Goal: Contribute content: Add original content to the website for others to see

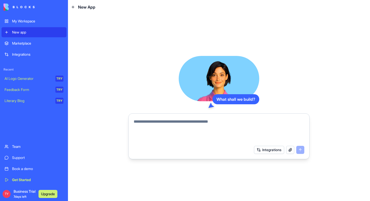
click at [21, 19] on div "My Workspace" at bounding box center [37, 21] width 51 height 5
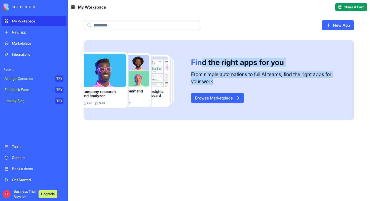
drag, startPoint x: 201, startPoint y: 65, endPoint x: 249, endPoint y: 79, distance: 50.0
click at [248, 79] on div "Find the right apps for you From simple automations to full AI teams, find the …" at bounding box center [272, 80] width 163 height 45
click at [249, 79] on div "From simple automations to full AI teams, find the right apps for your work" at bounding box center [266, 78] width 151 height 14
drag, startPoint x: 249, startPoint y: 79, endPoint x: 213, endPoint y: 58, distance: 41.7
click at [213, 58] on div "Find the right apps for you From simple automations to full AI teams, find the …" at bounding box center [272, 80] width 163 height 45
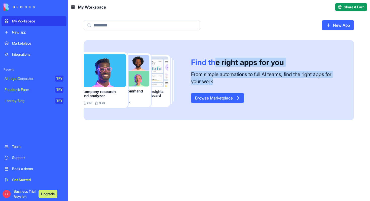
click at [213, 58] on div "Find the right apps for you" at bounding box center [266, 62] width 151 height 9
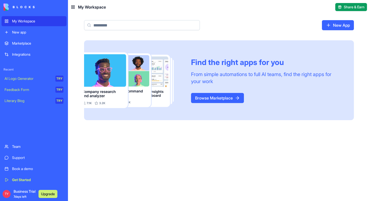
click at [26, 43] on div "Marketplace" at bounding box center [37, 43] width 51 height 5
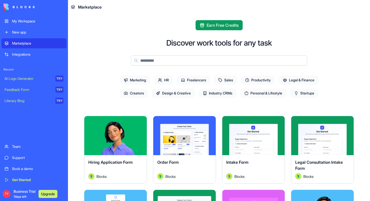
click at [139, 79] on span "Marketing" at bounding box center [135, 79] width 30 height 9
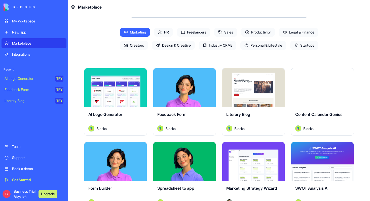
scroll to position [48, 0]
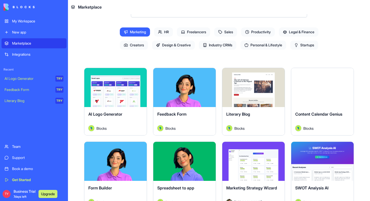
click at [319, 89] on button "Explore" at bounding box center [322, 88] width 38 height 10
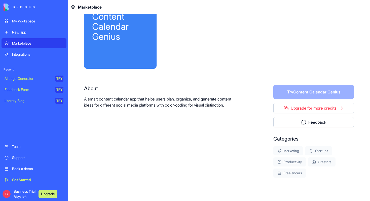
scroll to position [5, 0]
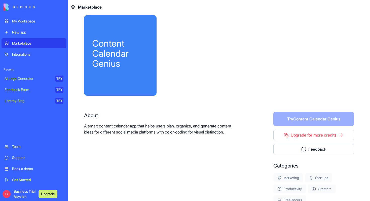
click at [300, 117] on form "Try Content Calendar Genius" at bounding box center [313, 119] width 81 height 14
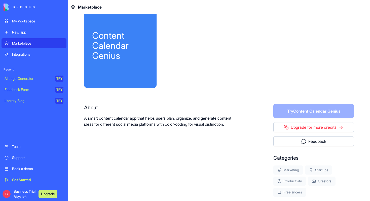
scroll to position [0, 0]
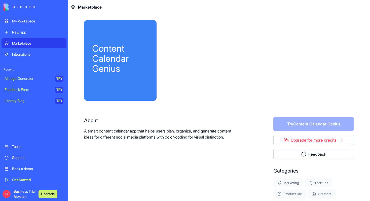
click at [48, 194] on button "Upgrade" at bounding box center [47, 194] width 19 height 8
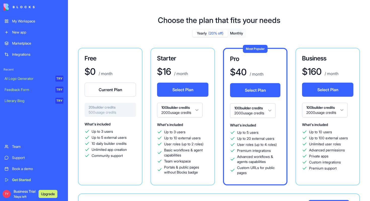
click at [23, 30] on div "New app" at bounding box center [37, 32] width 51 height 5
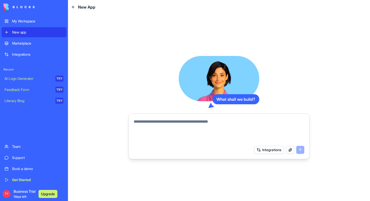
click at [19, 42] on div "Marketplace" at bounding box center [37, 43] width 51 height 5
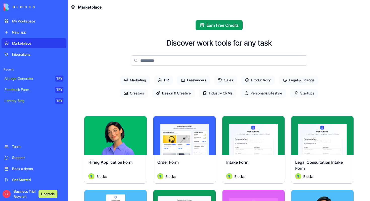
scroll to position [104, 0]
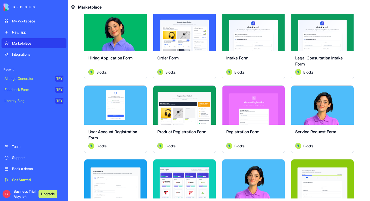
click at [17, 31] on div "New app" at bounding box center [37, 32] width 51 height 5
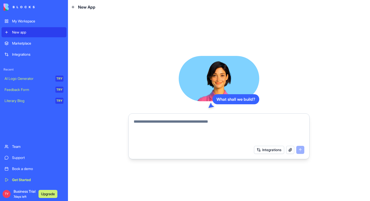
click at [161, 125] on textarea at bounding box center [219, 130] width 171 height 24
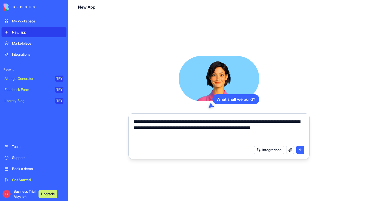
click at [166, 133] on textarea "**********" at bounding box center [219, 130] width 171 height 24
click at [248, 134] on textarea "**********" at bounding box center [219, 130] width 171 height 24
drag, startPoint x: 279, startPoint y: 135, endPoint x: 225, endPoint y: 135, distance: 53.8
click at [225, 135] on textarea "**********" at bounding box center [219, 130] width 171 height 24
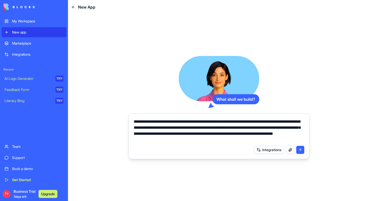
type textarea "**********"
click at [302, 150] on button "submit" at bounding box center [300, 150] width 8 height 8
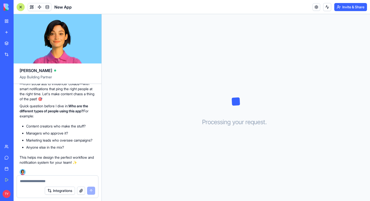
scroll to position [105, 0]
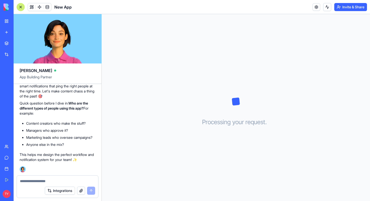
click at [35, 181] on textarea at bounding box center [57, 180] width 75 height 5
click at [39, 178] on div at bounding box center [57, 179] width 81 height 8
click at [34, 180] on textarea at bounding box center [57, 180] width 75 height 5
click at [30, 180] on textarea at bounding box center [57, 180] width 75 height 5
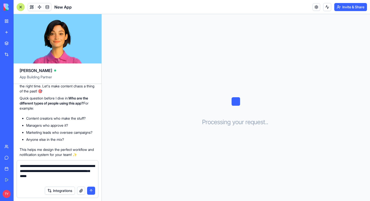
type textarea "**********"
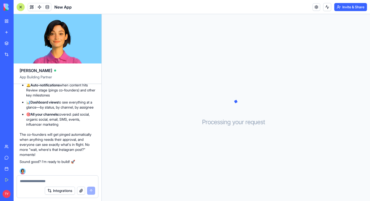
scroll to position [303, 0]
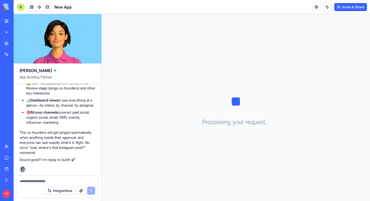
click at [35, 179] on textarea at bounding box center [57, 180] width 75 height 5
type textarea "***"
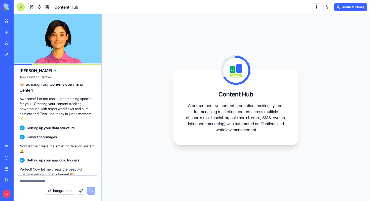
scroll to position [477, 0]
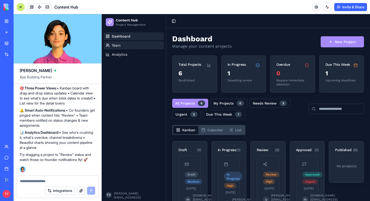
click at [125, 46] on link "Team" at bounding box center [134, 45] width 60 height 8
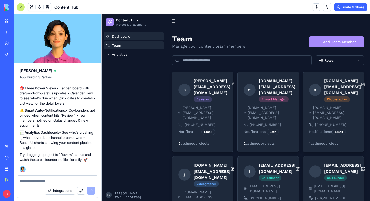
click at [125, 39] on link "Dashboard" at bounding box center [134, 36] width 60 height 8
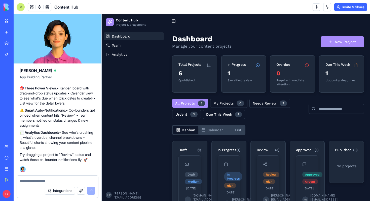
click at [142, 85] on div "Dashboard Team Analytics" at bounding box center [134, 109] width 64 height 158
click at [318, 6] on link at bounding box center [316, 7] width 8 height 8
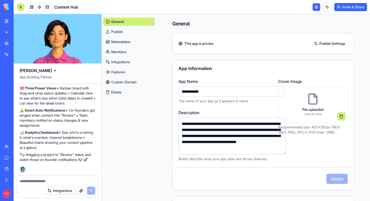
click at [318, 6] on link at bounding box center [316, 7] width 8 height 8
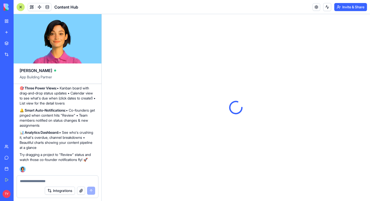
click at [350, 7] on button "Invite & Share" at bounding box center [350, 7] width 33 height 8
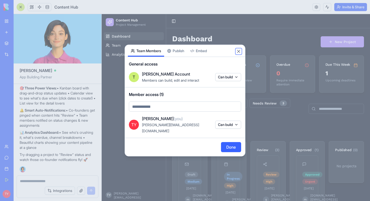
click at [238, 54] on button "Close" at bounding box center [238, 51] width 5 height 5
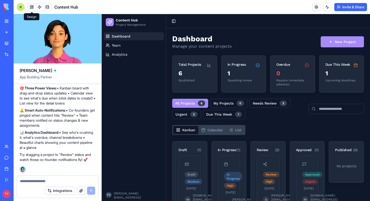
click at [29, 7] on button at bounding box center [32, 7] width 8 height 8
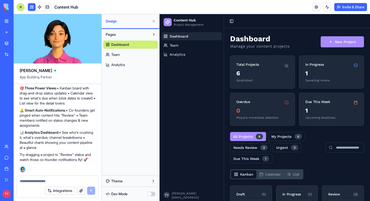
click at [29, 7] on button at bounding box center [32, 7] width 8 height 8
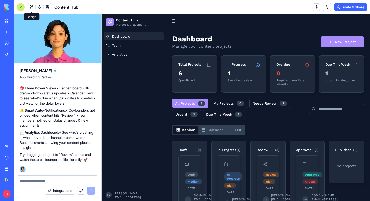
click at [4, 25] on link "My Workspace" at bounding box center [12, 21] width 20 height 10
